Goal: Check status: Check status

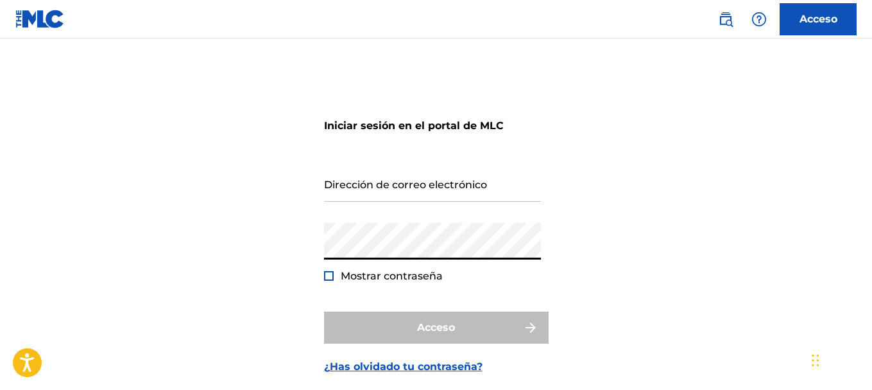
type input "[EMAIL_ADDRESS][DOMAIN_NAME]"
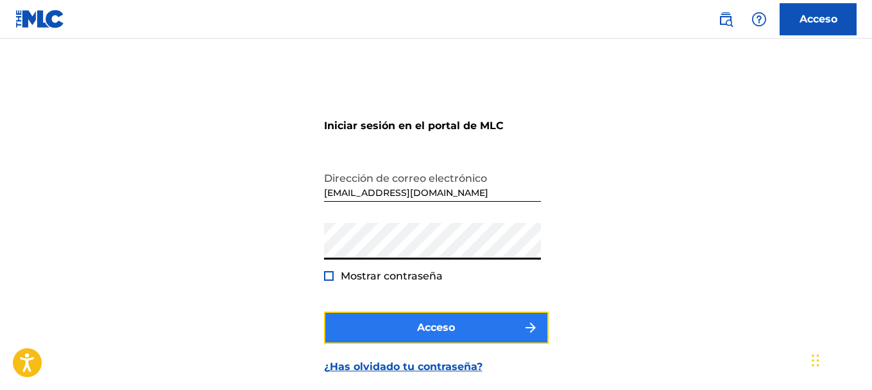
click at [432, 319] on button "Acceso" at bounding box center [436, 327] width 225 height 32
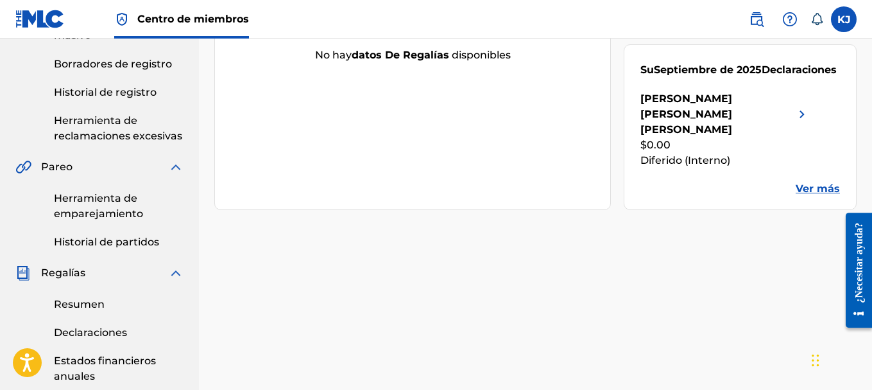
scroll to position [321, 0]
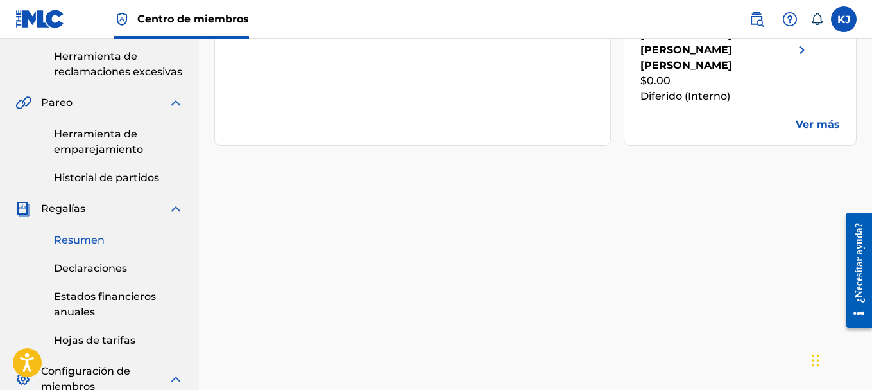
click at [99, 237] on font "Resumen" at bounding box center [79, 240] width 51 height 12
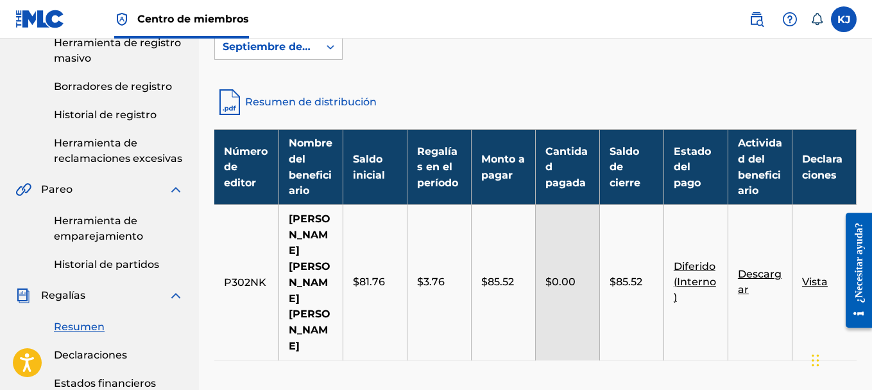
scroll to position [257, 0]
